Goal: Contribute content: Add original content to the website for others to see

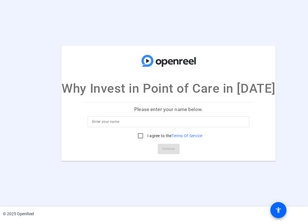
click at [139, 125] on div at bounding box center [168, 121] width 153 height 11
type input "[PERSON_NAME]"
click at [135, 134] on input "I agree to the Terms Of Service" at bounding box center [140, 135] width 11 height 11
checkbox input "true"
click at [162, 145] on span "Continue" at bounding box center [168, 149] width 13 height 9
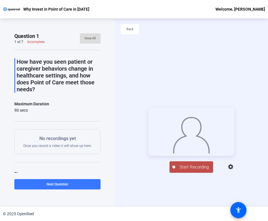
click at [91, 37] on span "View All" at bounding box center [89, 38] width 11 height 9
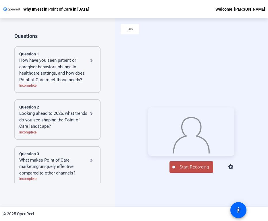
click at [68, 123] on div "Looking ahead to 2026, what trends do you see shaping the Point of Care landsca…" at bounding box center [53, 120] width 69 height 20
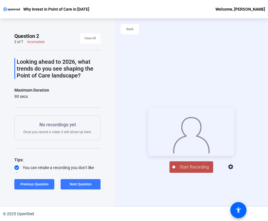
click at [195, 170] on span "Start Recording" at bounding box center [194, 167] width 38 height 7
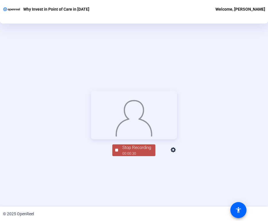
scroll to position [65, 0]
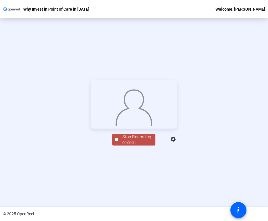
click at [133, 145] on div "00:00:31" at bounding box center [136, 142] width 29 height 5
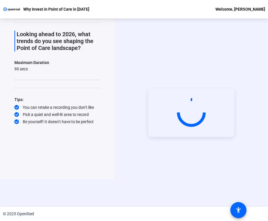
scroll to position [28, 0]
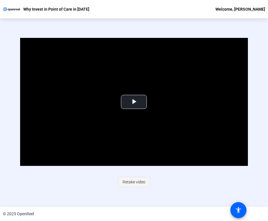
click at [129, 180] on span "Retake video" at bounding box center [133, 181] width 23 height 11
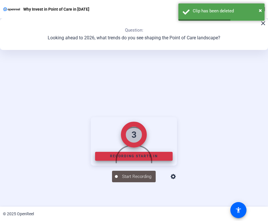
scroll to position [65, 0]
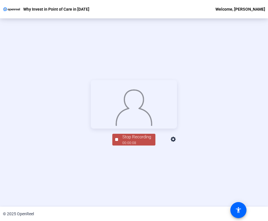
click at [125, 187] on div "Stop Recording 00:00:08 person Hide Overlay flip Flip Camera question_mark Ques…" at bounding box center [134, 113] width 268 height 188
click at [116, 141] on div at bounding box center [116, 139] width 3 height 3
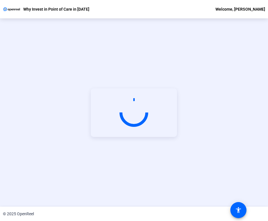
scroll to position [0, 0]
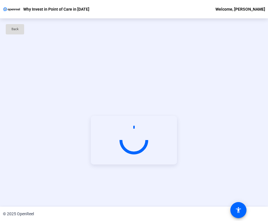
click at [15, 33] on span "Back" at bounding box center [14, 29] width 7 height 9
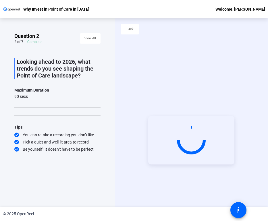
click at [168, 130] on video at bounding box center [191, 140] width 86 height 48
click at [89, 40] on span "View All" at bounding box center [89, 38] width 11 height 9
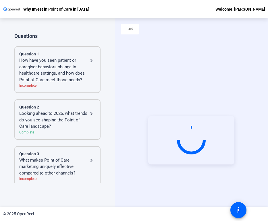
click at [68, 125] on div "Looking ahead to 2026, what trends do you see shaping the Point of Care landsca…" at bounding box center [53, 120] width 69 height 20
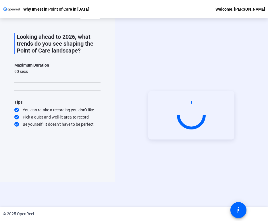
scroll to position [28, 0]
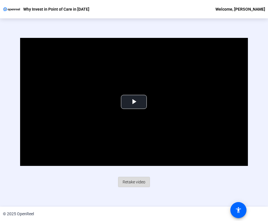
click at [139, 183] on span "Retake video" at bounding box center [133, 181] width 23 height 11
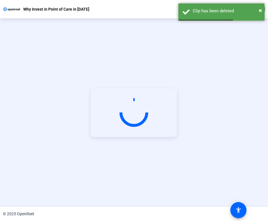
scroll to position [65, 0]
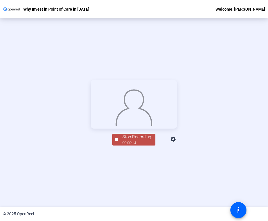
click at [145, 140] on div "Stop Recording" at bounding box center [136, 137] width 29 height 7
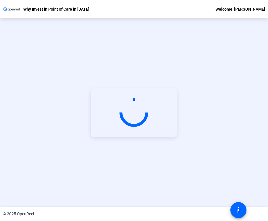
scroll to position [28, 0]
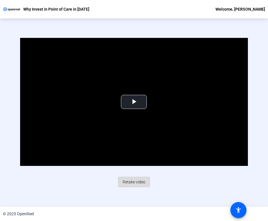
click at [131, 179] on span "Retake video" at bounding box center [133, 181] width 23 height 11
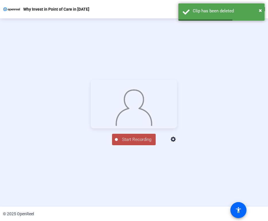
scroll to position [65, 0]
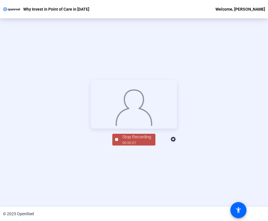
click at [135, 140] on div "Stop Recording" at bounding box center [136, 137] width 29 height 7
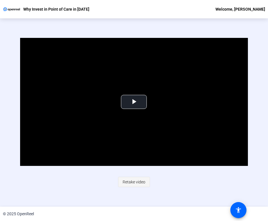
click at [130, 184] on span "Retake video" at bounding box center [133, 181] width 23 height 11
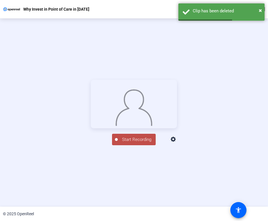
scroll to position [65, 0]
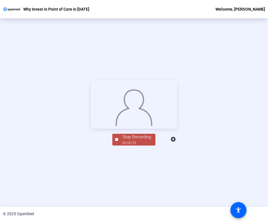
click at [124, 145] on div "00:00:33" at bounding box center [136, 142] width 29 height 5
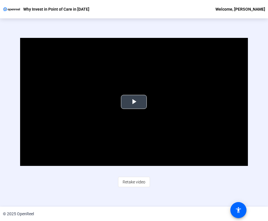
click at [134, 102] on span "Video Player" at bounding box center [134, 102] width 0 height 0
click at [137, 181] on span "Retake video" at bounding box center [133, 181] width 23 height 11
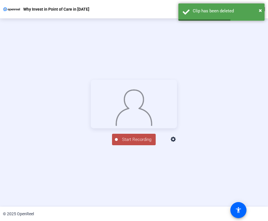
scroll to position [65, 0]
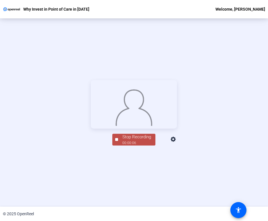
click at [132, 140] on div "Stop Recording" at bounding box center [136, 137] width 29 height 7
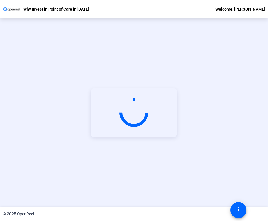
scroll to position [28, 0]
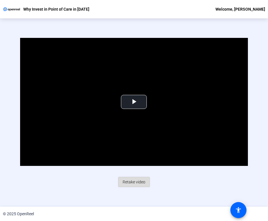
click at [137, 181] on span "Retake video" at bounding box center [133, 181] width 23 height 11
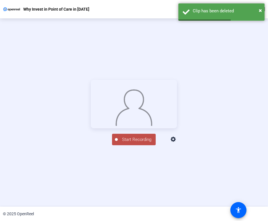
scroll to position [65, 0]
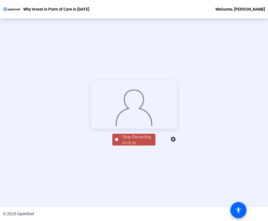
click at [135, 145] on div "00:00:46" at bounding box center [136, 142] width 29 height 5
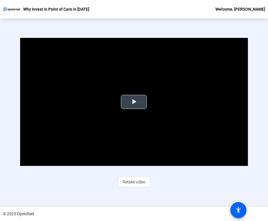
click at [134, 102] on span "Video Player" at bounding box center [134, 102] width 0 height 0
click at [140, 106] on video "Video Player" at bounding box center [133, 102] width 227 height 128
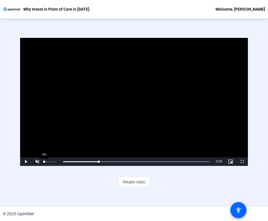
click at [44, 162] on div "0%" at bounding box center [50, 161] width 14 height 9
drag, startPoint x: 44, startPoint y: 162, endPoint x: 49, endPoint y: 162, distance: 5.2
click at [45, 162] on div "Volume Level" at bounding box center [44, 161] width 1 height 1
drag, startPoint x: 49, startPoint y: 162, endPoint x: 55, endPoint y: 163, distance: 5.7
click at [55, 162] on div "Volume Level" at bounding box center [49, 161] width 11 height 1
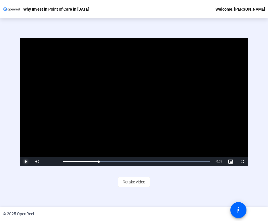
click at [24, 162] on span "Video Player" at bounding box center [25, 162] width 11 height 0
click at [133, 179] on span "Retake video" at bounding box center [133, 181] width 23 height 11
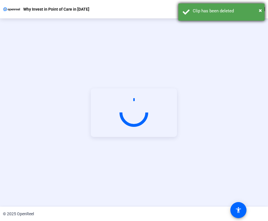
scroll to position [65, 0]
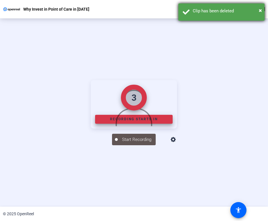
click at [258, 12] on div "Clip has been deleted" at bounding box center [225, 11] width 67 height 7
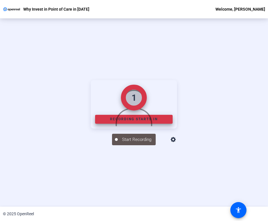
click at [176, 142] on icon at bounding box center [172, 139] width 5 height 5
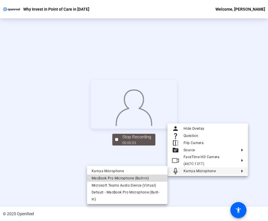
click at [147, 175] on span "MacBook Pro Microphone (Built-in)" at bounding box center [127, 178] width 71 height 7
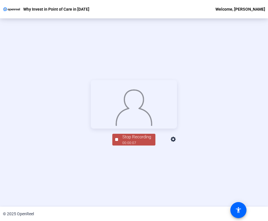
click at [120, 145] on span "Stop Recording 00:00:07" at bounding box center [136, 140] width 37 height 12
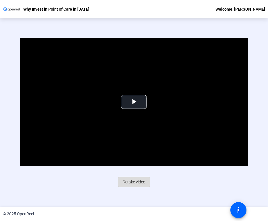
click at [140, 175] on span at bounding box center [133, 182] width 31 height 14
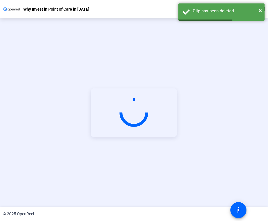
scroll to position [65, 0]
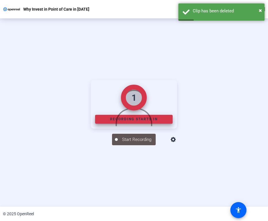
click at [177, 143] on icon at bounding box center [173, 139] width 7 height 7
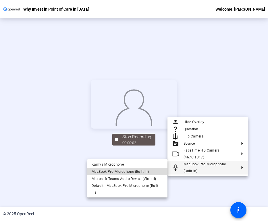
click at [142, 171] on span "MacBook Pro Microphone (Built-in)" at bounding box center [120, 172] width 57 height 4
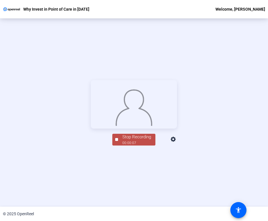
click at [121, 145] on span "Stop Recording 00:00:07" at bounding box center [136, 140] width 37 height 12
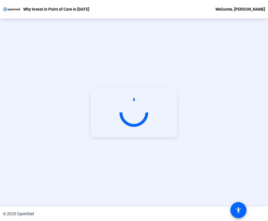
scroll to position [28, 0]
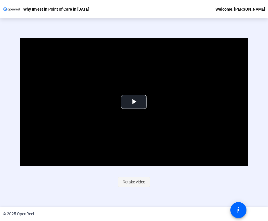
click at [131, 180] on span "Retake video" at bounding box center [133, 181] width 23 height 11
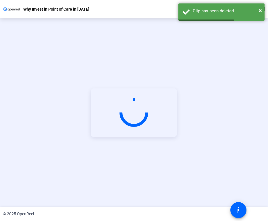
scroll to position [65, 0]
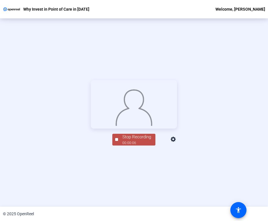
click at [135, 140] on div "Stop Recording" at bounding box center [136, 137] width 29 height 7
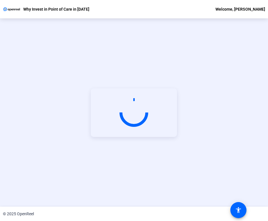
scroll to position [28, 0]
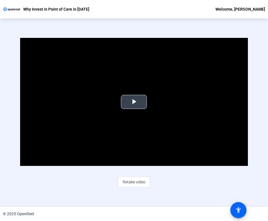
click at [134, 102] on span "Video Player" at bounding box center [134, 102] width 0 height 0
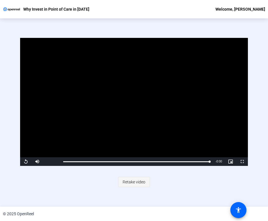
click at [141, 182] on span "Retake video" at bounding box center [133, 181] width 23 height 11
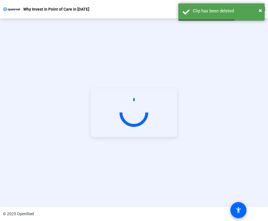
scroll to position [65, 0]
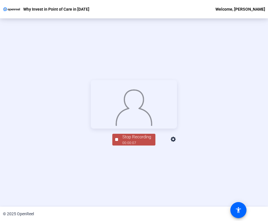
click at [128, 145] on div "00:00:07" at bounding box center [136, 142] width 29 height 5
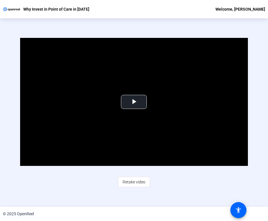
click at [138, 184] on span "Retake video" at bounding box center [133, 181] width 23 height 11
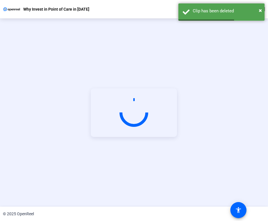
scroll to position [65, 0]
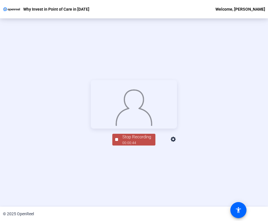
click at [128, 140] on div "Stop Recording" at bounding box center [136, 137] width 29 height 7
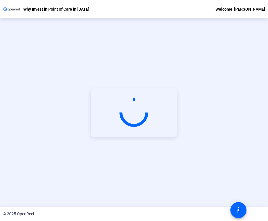
scroll to position [28, 0]
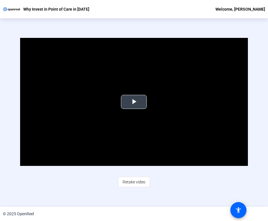
click at [137, 109] on video "Video Player" at bounding box center [133, 102] width 227 height 128
click at [130, 181] on span "Retake video" at bounding box center [133, 181] width 23 height 11
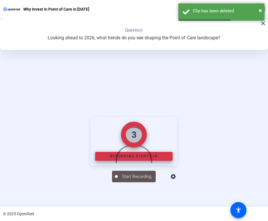
scroll to position [65, 0]
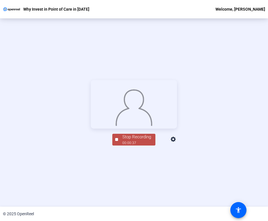
click at [133, 186] on div "Stop Recording 00:00:37 person Hide Overlay flip Flip Camera question_mark Ques…" at bounding box center [134, 113] width 268 height 188
click at [133, 145] on div "00:00:38" at bounding box center [136, 142] width 29 height 5
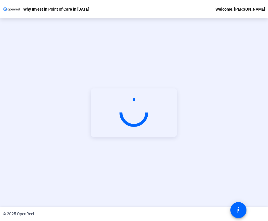
scroll to position [28, 0]
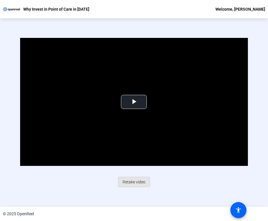
click at [135, 182] on span "Retake video" at bounding box center [133, 181] width 23 height 11
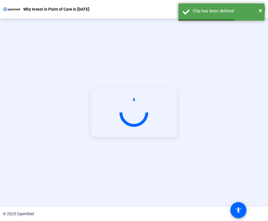
scroll to position [65, 0]
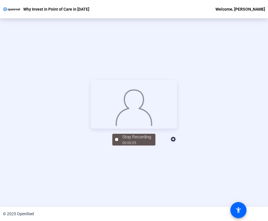
click at [119, 145] on span "Stop Recording 00:00:05" at bounding box center [136, 140] width 37 height 12
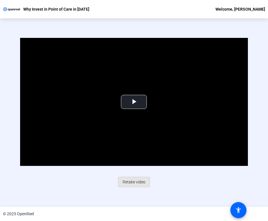
click at [131, 179] on span "Retake video" at bounding box center [133, 181] width 23 height 11
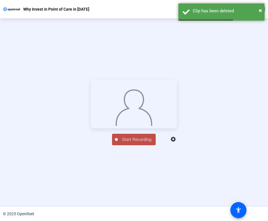
scroll to position [65, 0]
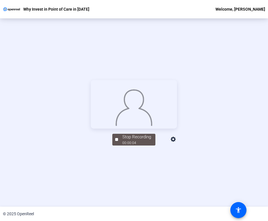
click at [153, 124] on img at bounding box center [133, 106] width 37 height 39
click at [133, 126] on img at bounding box center [133, 106] width 37 height 39
click at [117, 141] on div at bounding box center [116, 139] width 3 height 3
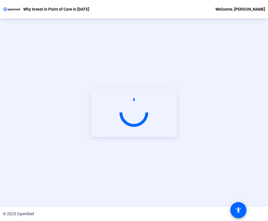
scroll to position [28, 0]
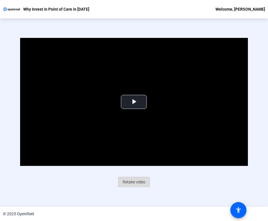
click at [131, 179] on span "Retake video" at bounding box center [133, 181] width 23 height 11
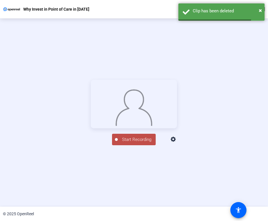
scroll to position [65, 0]
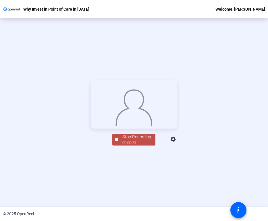
click at [126, 145] on div "00:00:23" at bounding box center [136, 142] width 29 height 5
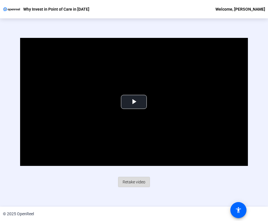
click at [128, 180] on span "Retake video" at bounding box center [133, 181] width 23 height 11
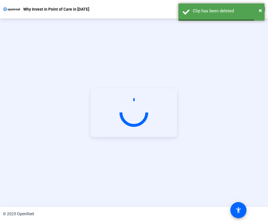
scroll to position [65, 0]
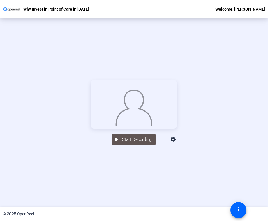
click at [133, 110] on img at bounding box center [133, 106] width 37 height 39
click at [128, 185] on div "Start Recording" at bounding box center [134, 113] width 268 height 188
drag, startPoint x: 102, startPoint y: 178, endPoint x: 149, endPoint y: 178, distance: 46.8
click at [102, 145] on div "Start Recording" at bounding box center [134, 139] width 86 height 13
click at [162, 145] on div "Start Recording" at bounding box center [134, 139] width 86 height 13
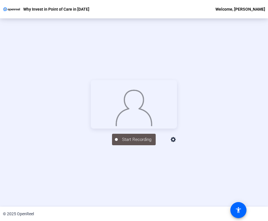
click at [137, 126] on img at bounding box center [133, 106] width 37 height 39
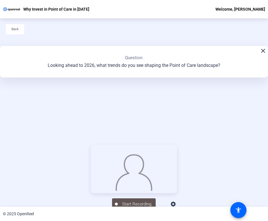
click at [128, 160] on img at bounding box center [133, 171] width 37 height 39
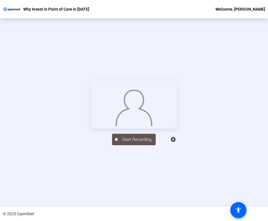
click at [134, 188] on div "Start Recording" at bounding box center [134, 113] width 268 height 188
click at [134, 126] on img at bounding box center [133, 106] width 37 height 39
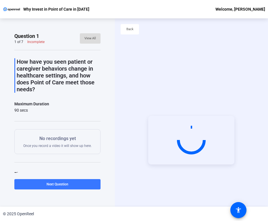
click at [92, 39] on span "View All" at bounding box center [89, 38] width 11 height 9
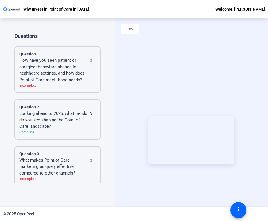
click at [55, 115] on div "Looking ahead to 2026, what trends do you see shaping the Point of Care landsca…" at bounding box center [53, 120] width 69 height 20
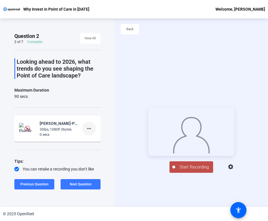
click at [90, 128] on mat-icon "more_horiz" at bounding box center [88, 128] width 7 height 7
click at [98, 146] on span "Retake" at bounding box center [98, 147] width 23 height 7
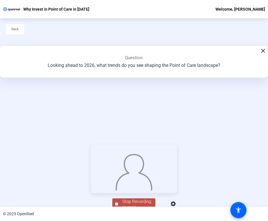
click at [149, 161] on img at bounding box center [133, 171] width 37 height 39
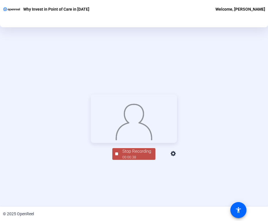
scroll to position [65, 0]
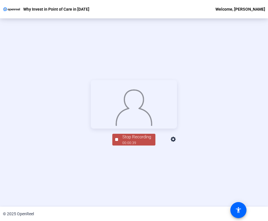
click at [134, 140] on div "Stop Recording" at bounding box center [136, 137] width 29 height 7
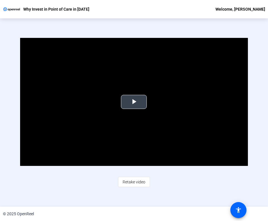
scroll to position [0, 0]
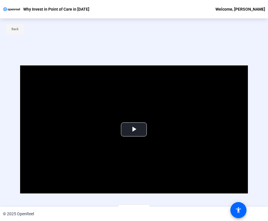
click at [14, 30] on span "Back" at bounding box center [14, 29] width 7 height 9
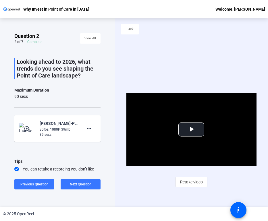
click at [79, 192] on div "Question 2 2 of 7 Complete View All Looking ahead to 2026, what trends do you s…" at bounding box center [57, 112] width 86 height 159
click at [81, 187] on span at bounding box center [81, 184] width 40 height 14
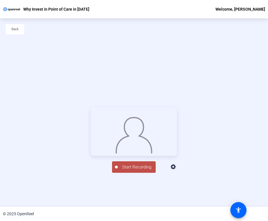
scroll to position [0, 0]
click at [16, 30] on span "Back" at bounding box center [14, 29] width 7 height 9
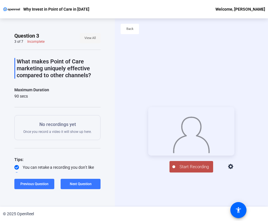
click at [96, 34] on span at bounding box center [90, 38] width 21 height 14
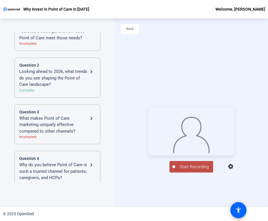
scroll to position [99, 0]
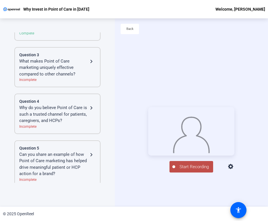
click at [84, 78] on div "Incomplete" at bounding box center [57, 79] width 76 height 5
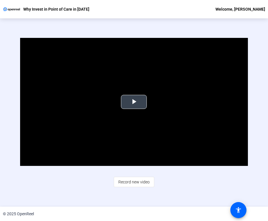
scroll to position [0, 0]
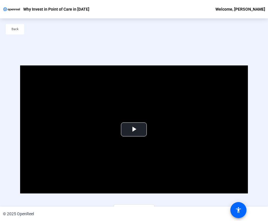
click at [16, 21] on div "Back" at bounding box center [134, 32] width 268 height 28
click at [17, 29] on span "Back" at bounding box center [14, 29] width 7 height 9
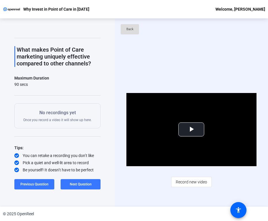
click at [124, 32] on span at bounding box center [129, 29] width 18 height 14
click at [60, 112] on p "No recordings yet" at bounding box center [57, 112] width 68 height 7
click at [60, 118] on div "No recordings yet Once you record a video it will show up here." at bounding box center [57, 115] width 68 height 13
click at [183, 181] on span "Record new video" at bounding box center [191, 181] width 31 height 11
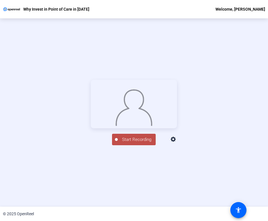
scroll to position [0, 0]
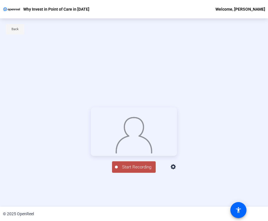
click at [19, 34] on span at bounding box center [15, 29] width 18 height 14
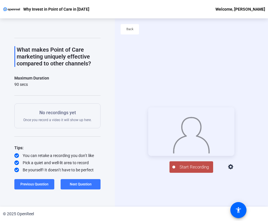
click at [190, 170] on span "Start Recording" at bounding box center [194, 167] width 38 height 7
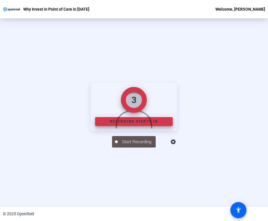
scroll to position [65, 0]
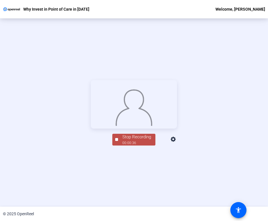
click at [128, 145] on div "00:00:36" at bounding box center [136, 142] width 29 height 5
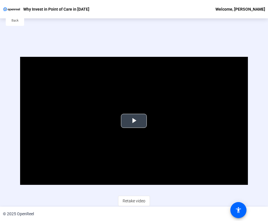
scroll to position [0, 0]
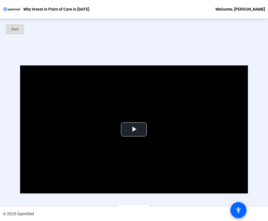
click at [15, 29] on span "Back" at bounding box center [14, 29] width 7 height 9
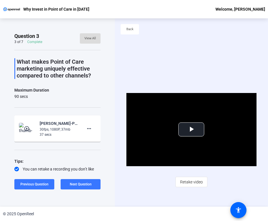
click at [95, 37] on span "View All" at bounding box center [89, 38] width 11 height 9
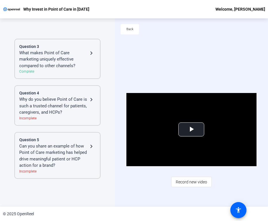
scroll to position [118, 0]
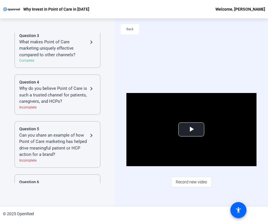
click at [74, 106] on div "Incomplete" at bounding box center [57, 107] width 76 height 5
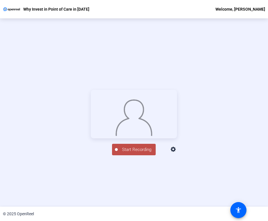
scroll to position [28, 0]
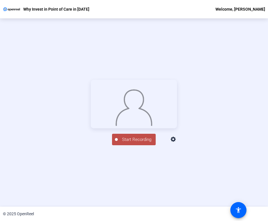
click at [128, 145] on button "Start Recording" at bounding box center [134, 139] width 44 height 11
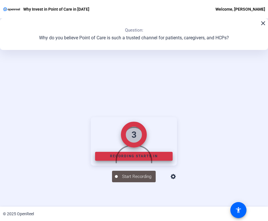
scroll to position [65, 0]
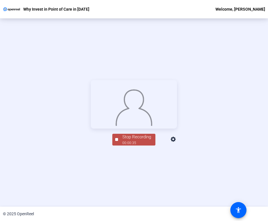
click at [133, 145] on div "00:00:35" at bounding box center [136, 142] width 29 height 5
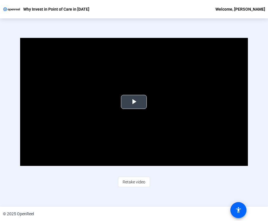
scroll to position [0, 0]
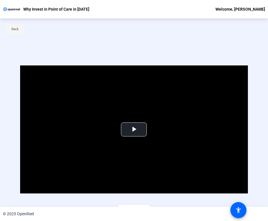
click at [12, 29] on span "Back" at bounding box center [14, 29] width 7 height 9
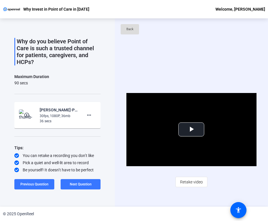
scroll to position [20, 0]
click at [125, 30] on span at bounding box center [129, 29] width 18 height 14
click at [88, 185] on span "Next Question" at bounding box center [81, 184] width 22 height 4
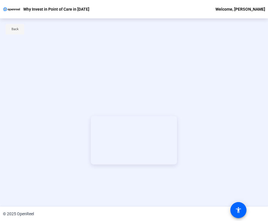
click at [19, 30] on span at bounding box center [15, 29] width 18 height 14
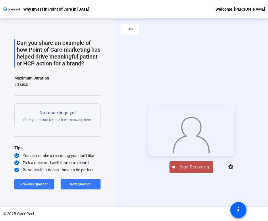
click at [233, 169] on icon at bounding box center [230, 166] width 5 height 5
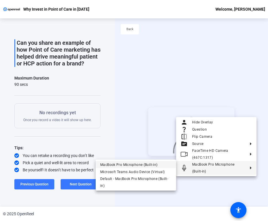
click at [146, 165] on span "MacBook Pro Microphone (Built-in)" at bounding box center [128, 164] width 57 height 4
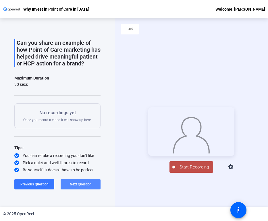
click at [85, 188] on span at bounding box center [81, 184] width 40 height 14
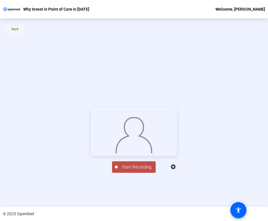
click at [18, 26] on span "Back" at bounding box center [14, 29] width 7 height 9
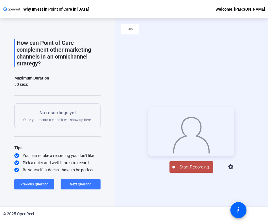
scroll to position [0, 0]
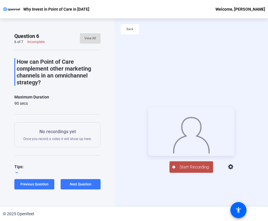
click at [89, 36] on span "View All" at bounding box center [89, 38] width 11 height 9
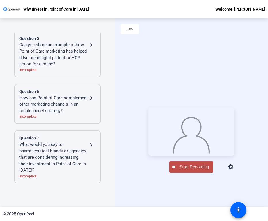
scroll to position [209, 0]
click at [84, 111] on div "How can Point of Care complement other marketing channels in an omnichannel str…" at bounding box center [53, 104] width 69 height 20
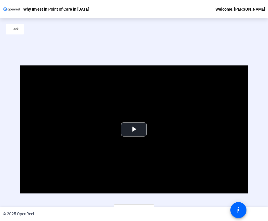
scroll to position [28, 0]
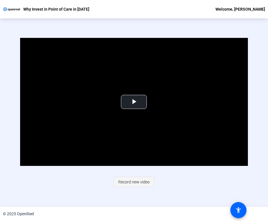
click at [131, 181] on span "Record new video" at bounding box center [133, 181] width 31 height 11
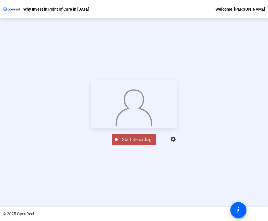
click at [134, 143] on span "Start Recording" at bounding box center [137, 139] width 38 height 7
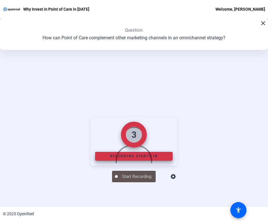
scroll to position [65, 0]
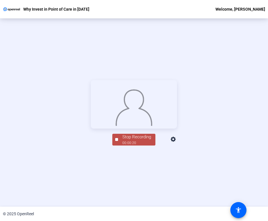
click at [124, 140] on div "Stop Recording" at bounding box center [136, 137] width 29 height 7
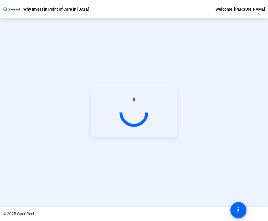
scroll to position [28, 0]
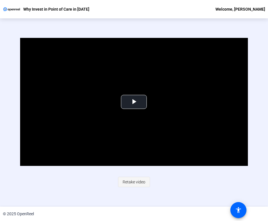
click at [130, 184] on span "Retake video" at bounding box center [133, 181] width 23 height 11
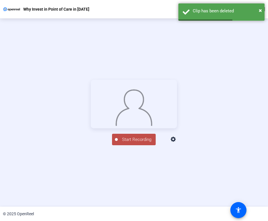
scroll to position [65, 0]
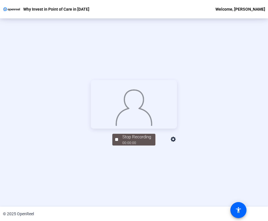
click at [176, 142] on icon at bounding box center [172, 139] width 5 height 5
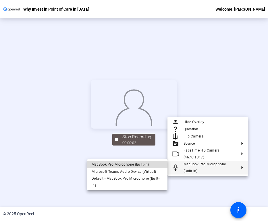
click at [155, 165] on span "MacBook Pro Microphone (Built-in)" at bounding box center [127, 164] width 71 height 7
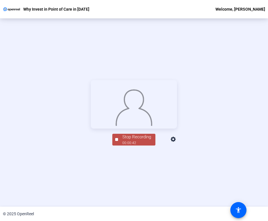
click at [124, 185] on div "Stop Recording 00:00:42 person Hide Overlay flip Flip Camera question_mark Ques…" at bounding box center [134, 113] width 268 height 188
click at [124, 145] on div "00:00:43" at bounding box center [136, 142] width 29 height 5
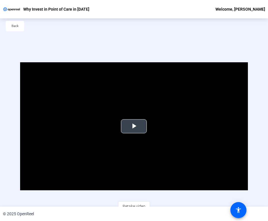
scroll to position [0, 0]
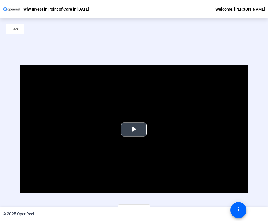
click at [134, 129] on span "Video Player" at bounding box center [134, 129] width 0 height 0
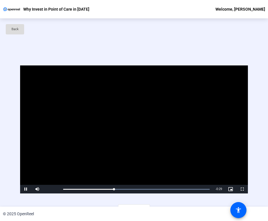
click at [15, 30] on span "Back" at bounding box center [14, 29] width 7 height 9
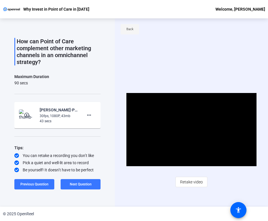
click at [127, 30] on span "Back" at bounding box center [129, 29] width 7 height 9
click at [11, 9] on img at bounding box center [11, 9] width 17 height 6
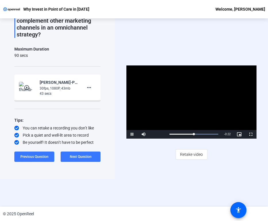
scroll to position [0, 0]
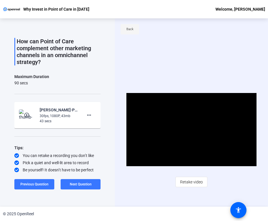
click at [124, 32] on span at bounding box center [129, 29] width 18 height 14
click at [130, 28] on span "Back" at bounding box center [129, 29] width 7 height 9
click at [131, 29] on span "Back" at bounding box center [129, 29] width 7 height 9
click at [16, 11] on img at bounding box center [11, 9] width 17 height 6
click at [39, 8] on p "Why Invest in Point of Care in [DATE]" at bounding box center [56, 9] width 66 height 7
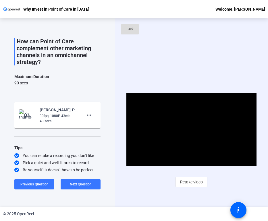
click at [129, 31] on span "Back" at bounding box center [129, 29] width 7 height 9
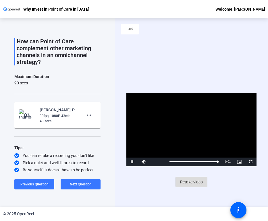
click at [185, 176] on span "Retake video" at bounding box center [191, 181] width 23 height 11
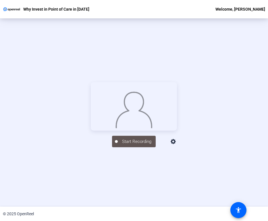
scroll to position [65, 0]
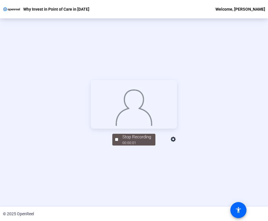
click at [177, 143] on icon at bounding box center [173, 139] width 7 height 7
click at [243, 179] on body "Accessibility Screen-Reader Guide, Feedback, and Issue Reporting | New window W…" at bounding box center [134, 110] width 268 height 221
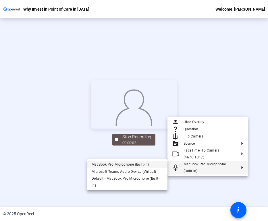
click at [155, 165] on span "MacBook Pro Microphone (Built-in)" at bounding box center [127, 164] width 71 height 7
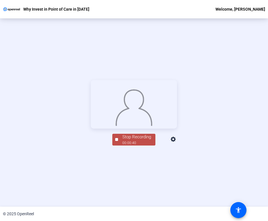
click at [133, 140] on div "Stop Recording" at bounding box center [136, 137] width 29 height 7
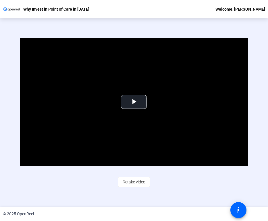
click at [44, 9] on p "Why Invest in Point of Care in [DATE]" at bounding box center [56, 9] width 66 height 7
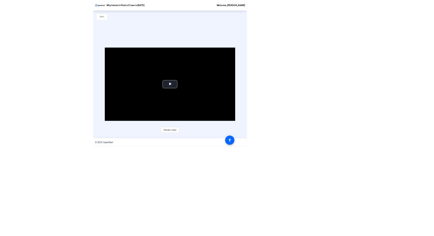
scroll to position [0, 0]
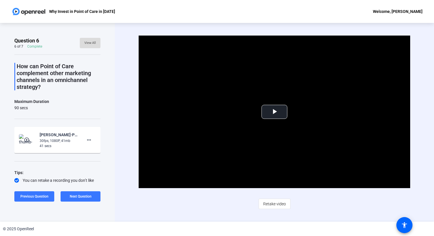
click at [90, 42] on span "View All" at bounding box center [89, 43] width 11 height 9
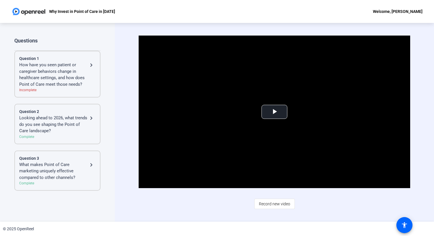
click at [38, 11] on img at bounding box center [28, 11] width 35 height 11
click at [71, 16] on div "Why Invest in Point of Care in [DATE]" at bounding box center [63, 11] width 104 height 11
click at [71, 13] on p "Why Invest in Point of Care in [DATE]" at bounding box center [82, 11] width 66 height 7
click at [267, 10] on div "Welcome, [PERSON_NAME]" at bounding box center [398, 11] width 50 height 7
click at [267, 10] on div at bounding box center [217, 118] width 434 height 236
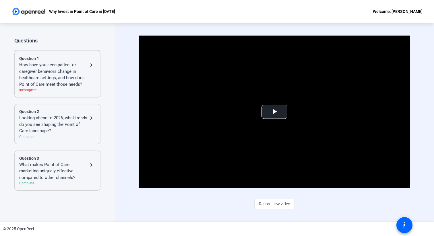
click at [105, 15] on div "Why Invest in Point of Care in [DATE]" at bounding box center [63, 11] width 104 height 11
click at [104, 6] on div "Why Invest in Point of Care in [DATE]" at bounding box center [63, 11] width 104 height 11
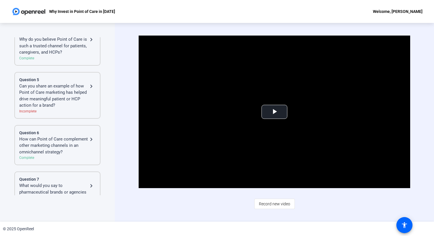
scroll to position [201, 0]
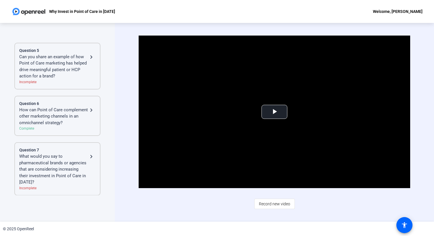
click at [34, 10] on img at bounding box center [28, 11] width 35 height 11
click at [12, 8] on img at bounding box center [28, 11] width 35 height 11
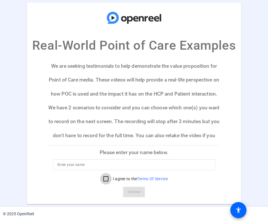
click at [104, 179] on input "I agree to the Terms Of Service" at bounding box center [105, 178] width 11 height 11
checkbox input "true"
click at [129, 192] on mat-card-actions "Continue" at bounding box center [134, 191] width 176 height 15
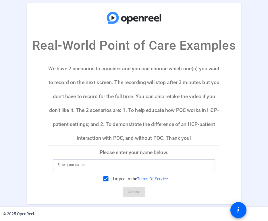
click at [104, 163] on input at bounding box center [133, 164] width 153 height 7
